Goal: Task Accomplishment & Management: Use online tool/utility

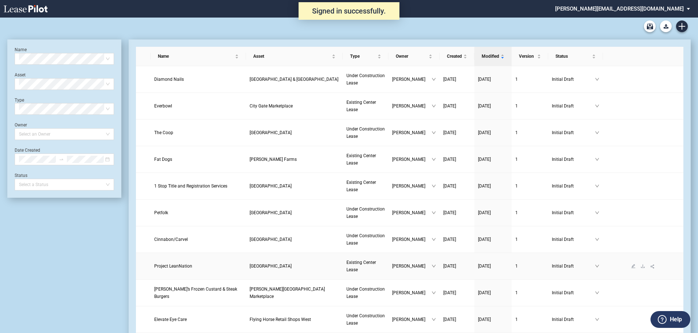
click at [173, 264] on span "Project LeanNation" at bounding box center [173, 266] width 38 height 5
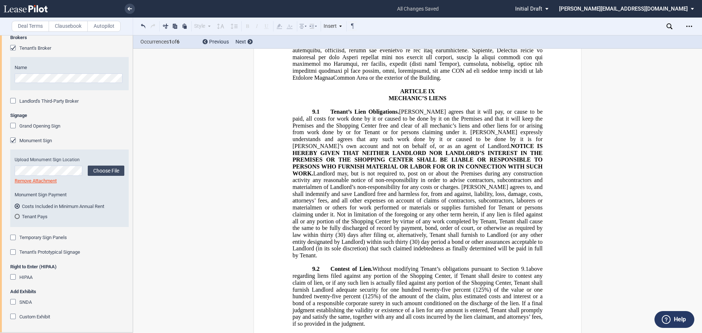
scroll to position [8363, 0]
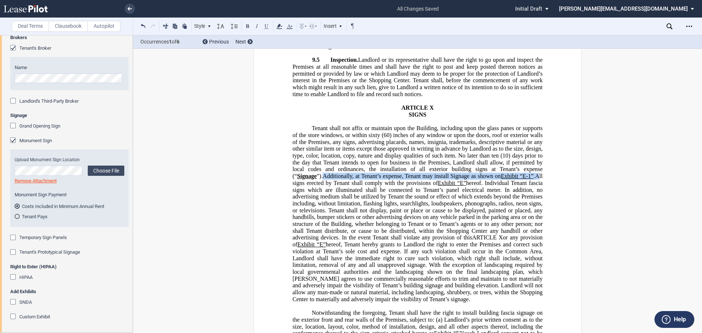
drag, startPoint x: 322, startPoint y: 191, endPoint x: 543, endPoint y: 188, distance: 221.6
copy p "Additionally, at Tenant’s expense, Tenant may install Signage as shown on Exhib…"
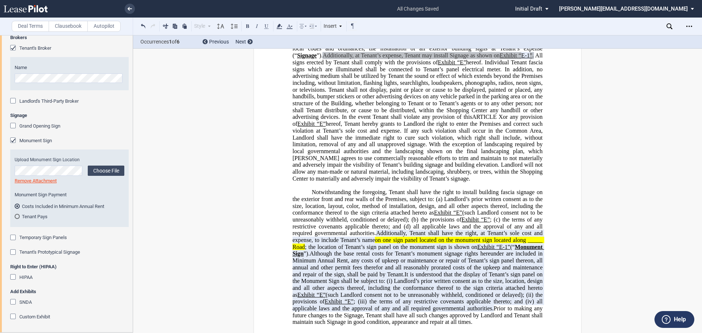
scroll to position [8510, 0]
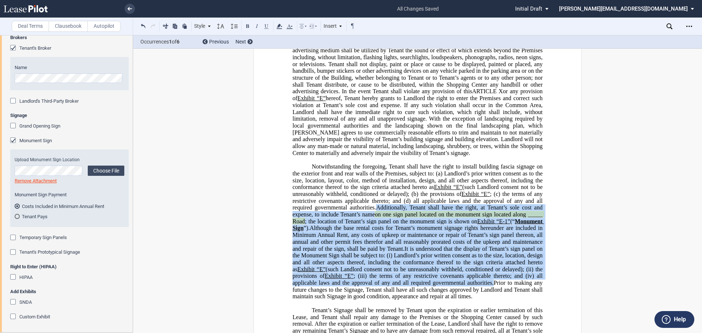
drag, startPoint x: 375, startPoint y: 223, endPoint x: 490, endPoint y: 297, distance: 137.1
click at [490, 297] on p "Notwithstanding the foregoing, Tenant shall have the right to install building …" at bounding box center [418, 231] width 250 height 137
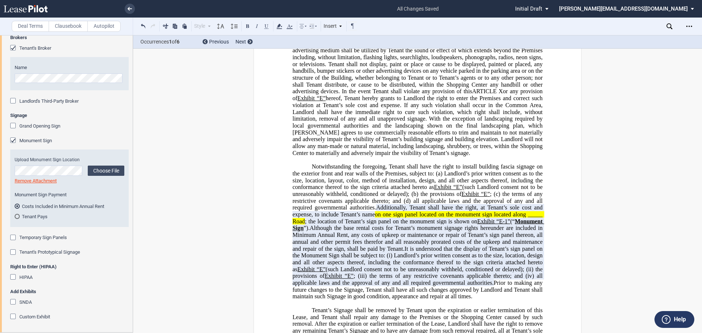
drag, startPoint x: 408, startPoint y: 241, endPoint x: 387, endPoint y: 287, distance: 50.1
click at [388, 272] on span "(such Landlord consent not to be unreasonably withheld, conditioned or delayed)…" at bounding box center [430, 269] width 208 height 7
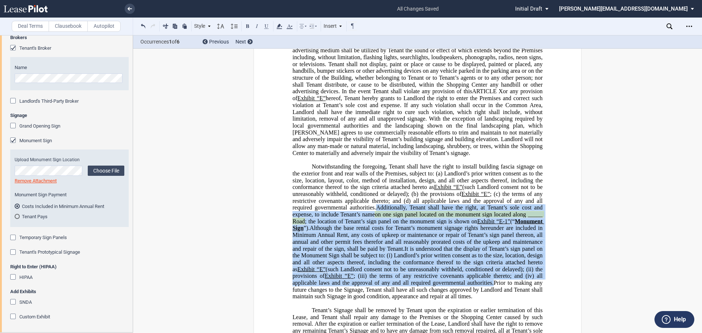
drag, startPoint x: 491, startPoint y: 297, endPoint x: 374, endPoint y: 222, distance: 139.0
click at [374, 222] on p "Notwithstanding the foregoing, Tenant shall have the right to install building …" at bounding box center [418, 231] width 250 height 137
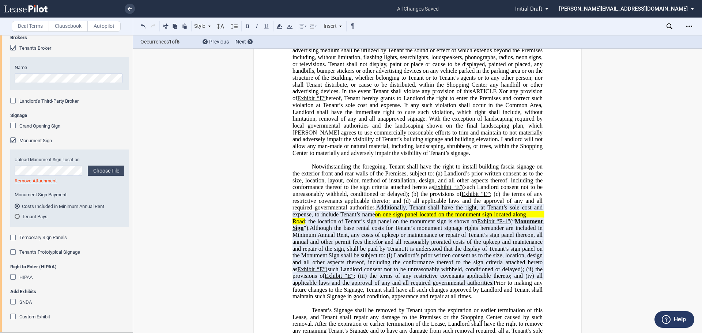
drag, startPoint x: 383, startPoint y: 253, endPoint x: 370, endPoint y: 278, distance: 27.6
click at [370, 272] on span "Landlord’s prior written consent as to the size, location, design and all other…" at bounding box center [419, 262] width 252 height 20
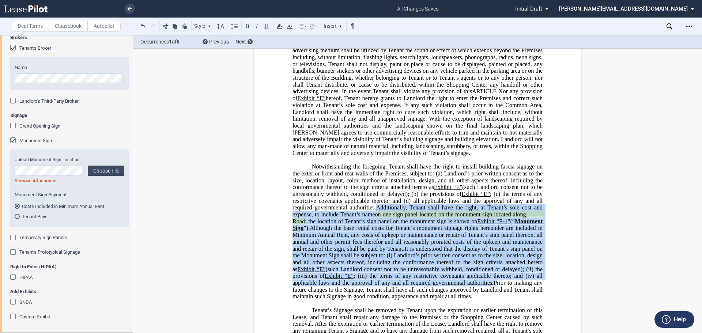
drag, startPoint x: 375, startPoint y: 221, endPoint x: 493, endPoint y: 295, distance: 139.4
click at [493, 295] on p "Notwithstanding the foregoing, Tenant shall have the right to install building …" at bounding box center [418, 231] width 250 height 137
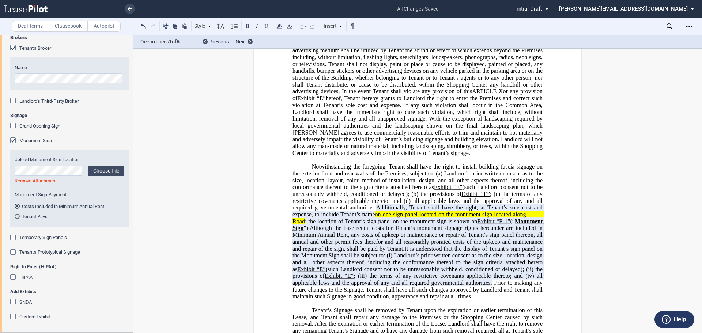
click at [16, 217] on div "Tenant Pays" at bounding box center [17, 216] width 5 height 5
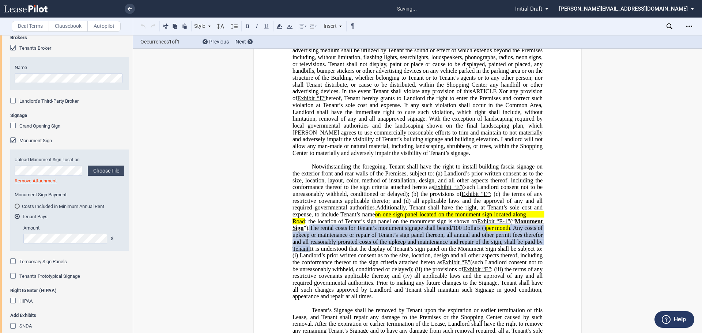
click at [520, 295] on span "Prior to making any future changes to the Signage, Tenant shall have all such c…" at bounding box center [419, 290] width 252 height 20
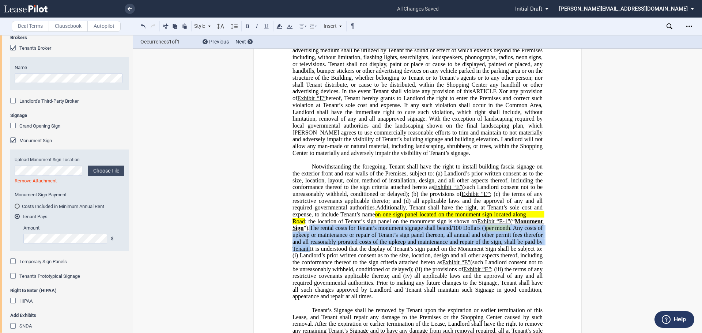
drag, startPoint x: 368, startPoint y: 263, endPoint x: 308, endPoint y: 240, distance: 64.6
click at [308, 240] on span "Additionally, Tenant shall have the right, at Tenant’s sole cost and expense, t…" at bounding box center [419, 245] width 252 height 82
